Goal: Task Accomplishment & Management: Manage account settings

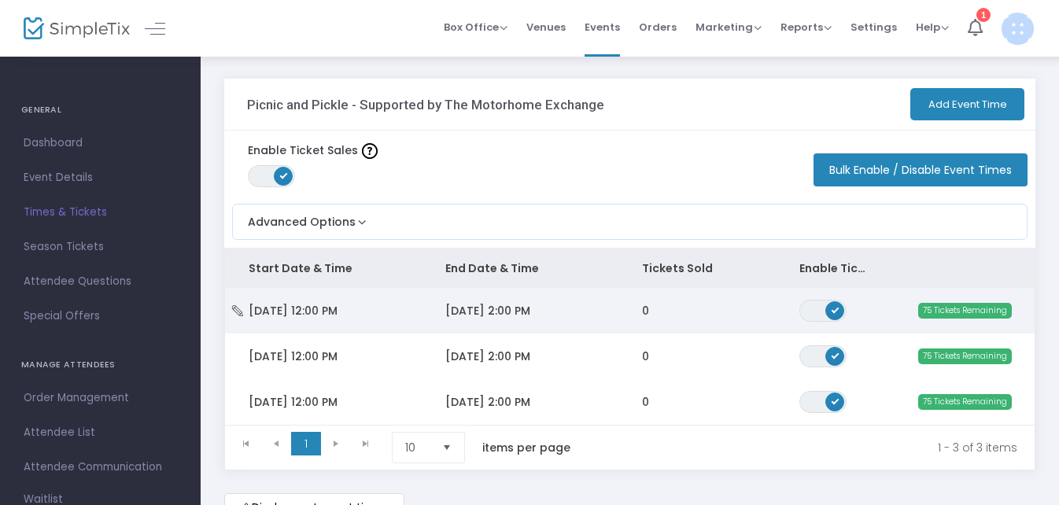
click at [836, 309] on span "ON" at bounding box center [836, 309] width 8 height 8
